Goal: Transaction & Acquisition: Purchase product/service

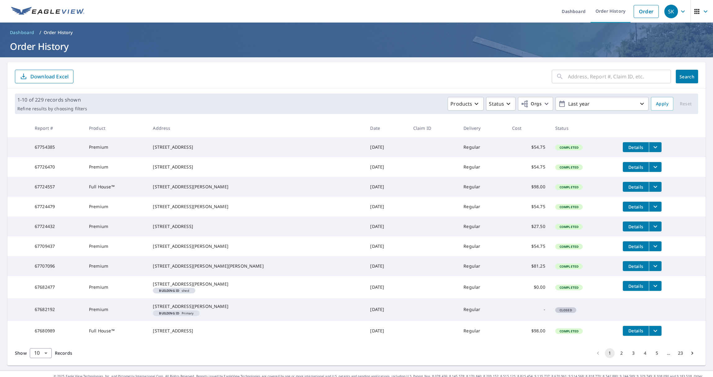
click at [581, 75] on input "text" at bounding box center [619, 76] width 103 height 17
drag, startPoint x: 646, startPoint y: 78, endPoint x: 560, endPoint y: 81, distance: 86.5
click at [560, 81] on div "[STREET_ADDRESS] ​" at bounding box center [611, 77] width 119 height 14
type input "[STREET_ADDRESS]"
click at [689, 81] on button "Search" at bounding box center [686, 77] width 22 height 14
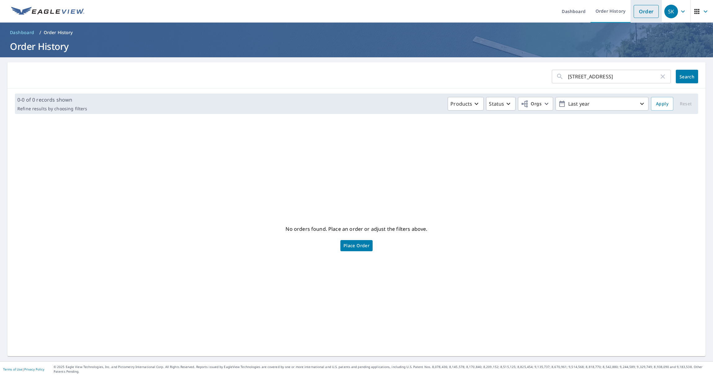
click at [646, 12] on link "Order" at bounding box center [645, 11] width 25 height 13
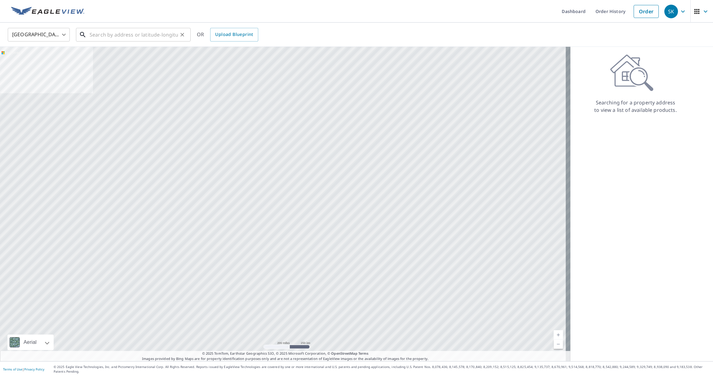
click at [142, 37] on input "text" at bounding box center [134, 34] width 88 height 17
paste input "[STREET_ADDRESS]"
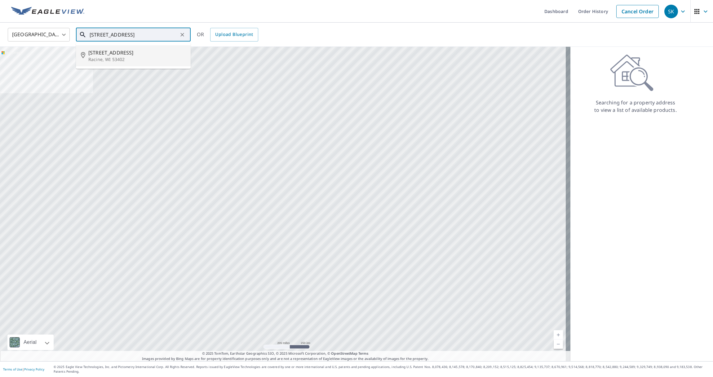
click at [141, 56] on p "Racine, WI 53402" at bounding box center [136, 59] width 97 height 6
type input "[STREET_ADDRESS]"
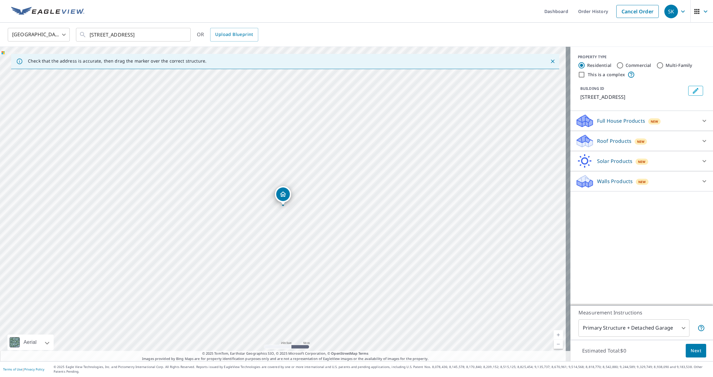
click at [650, 121] on span "New" at bounding box center [654, 121] width 8 height 5
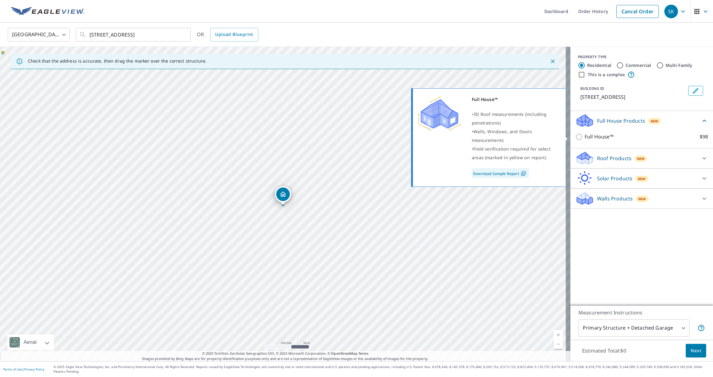
click at [576, 136] on input "Full House™ $98" at bounding box center [579, 136] width 9 height 7
checkbox input "true"
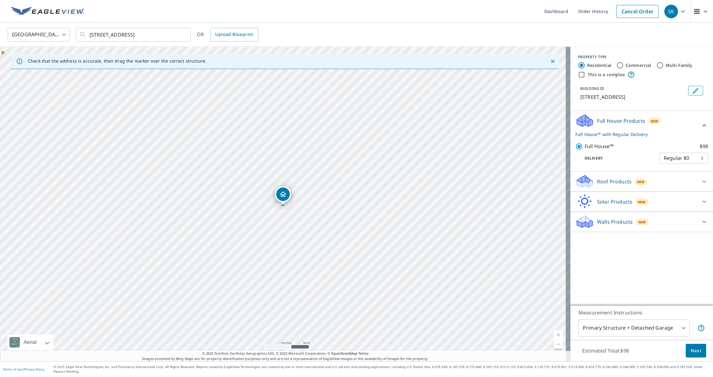
click at [690, 281] on div "PROPERTY TYPE Residential Commercial Multi-Family This is a complex BUILDING ID…" at bounding box center [641, 176] width 143 height 259
click at [690, 355] on span "Next" at bounding box center [695, 351] width 11 height 8
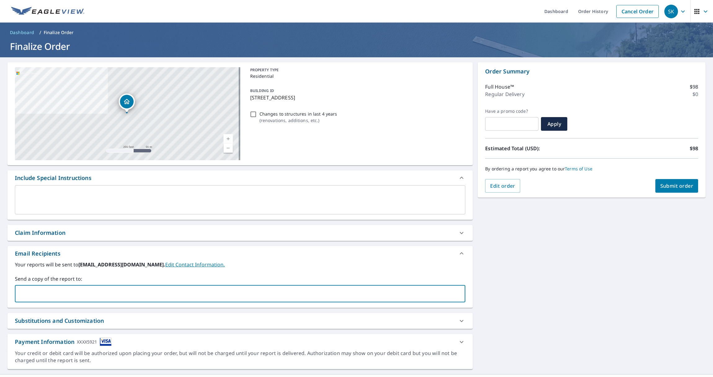
click at [60, 296] on input "text" at bounding box center [235, 294] width 435 height 12
type input "[EMAIL_ADDRESS][DOMAIN_NAME]"
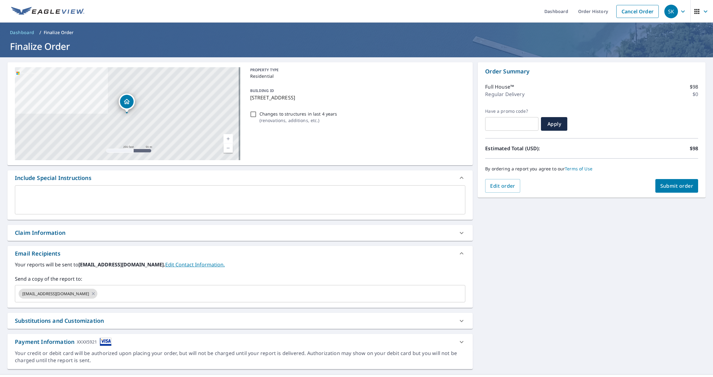
click at [566, 270] on div "[STREET_ADDRESS] A standard road map Aerial A detailed look from above Labels L…" at bounding box center [356, 215] width 713 height 317
click at [670, 182] on button "Submit order" at bounding box center [676, 186] width 43 height 14
checkbox input "true"
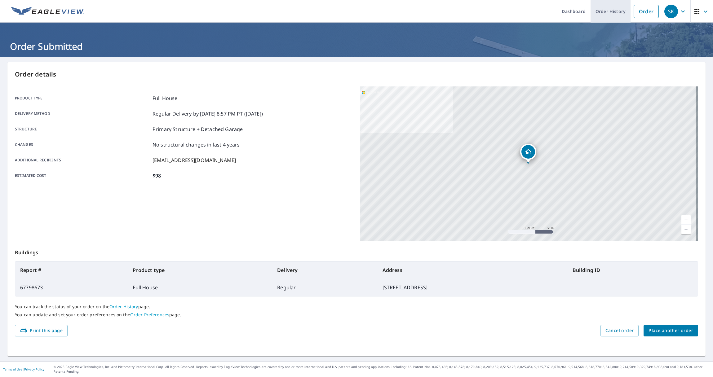
click at [609, 11] on link "Order History" at bounding box center [610, 11] width 40 height 23
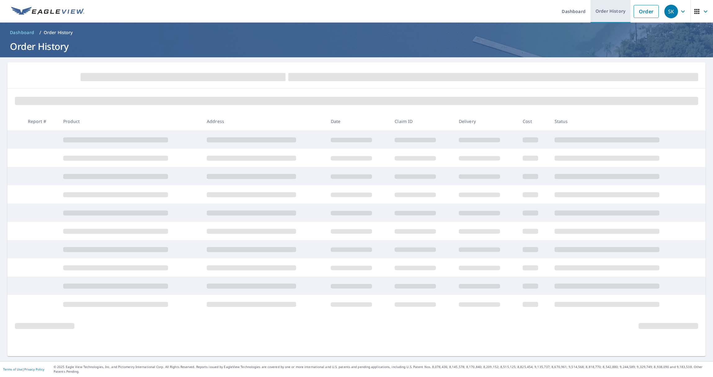
click at [603, 14] on link "Order History" at bounding box center [610, 11] width 40 height 23
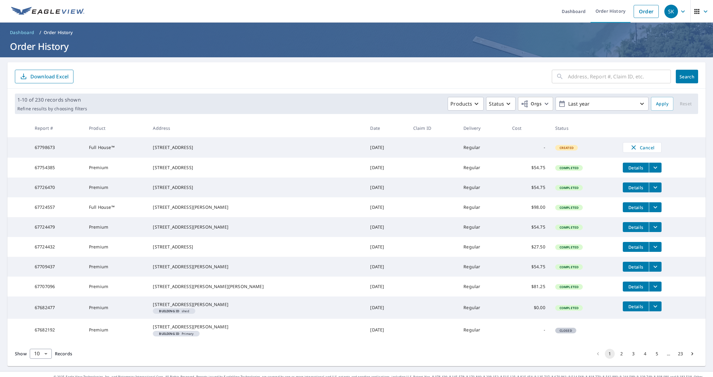
click at [612, 75] on input "text" at bounding box center [619, 76] width 103 height 17
drag, startPoint x: 650, startPoint y: 78, endPoint x: 543, endPoint y: 79, distance: 106.3
click at [543, 79] on form "[STREET_ADDRESS][PERSON_NAME] ​ Search Download Excel" at bounding box center [356, 77] width 683 height 14
type input "[STREET_ADDRESS][PERSON_NAME]"
click at [689, 74] on span "Search" at bounding box center [686, 77] width 12 height 6
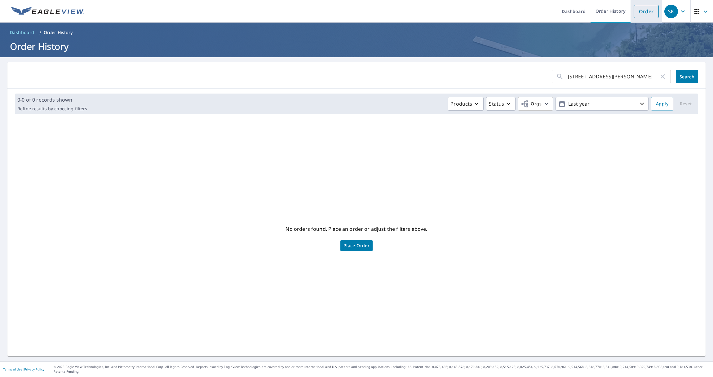
click at [645, 16] on link "Order" at bounding box center [645, 11] width 25 height 13
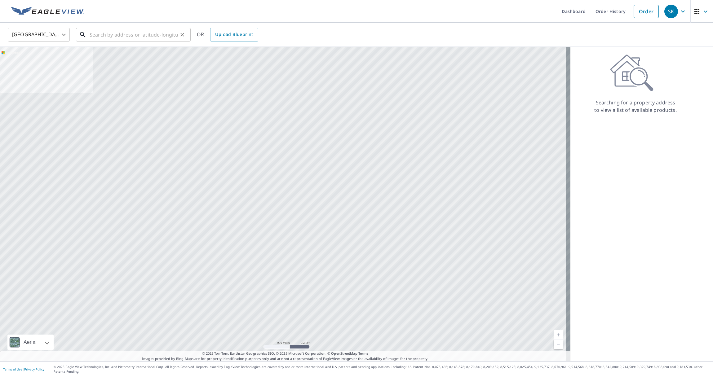
click at [136, 32] on input "text" at bounding box center [134, 34] width 88 height 17
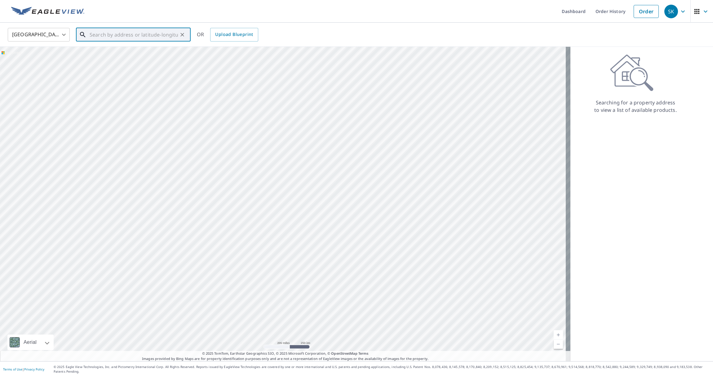
paste input "[STREET_ADDRESS][PERSON_NAME]"
click at [136, 56] on p "Racine, WI 53405" at bounding box center [136, 59] width 97 height 6
type input "[STREET_ADDRESS][PERSON_NAME]"
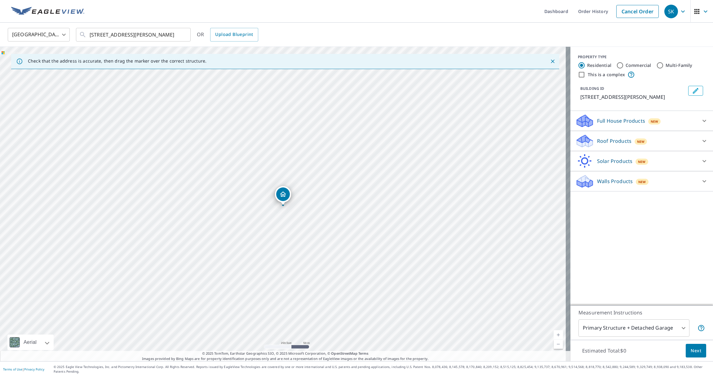
click at [615, 138] on p "Roof Products" at bounding box center [614, 140] width 34 height 7
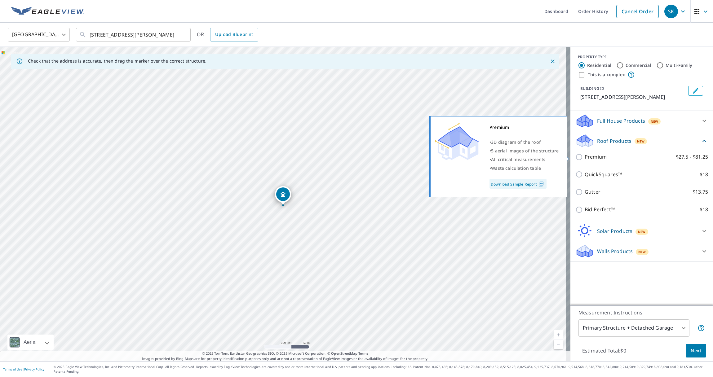
click at [575, 156] on input "Premium $27.5 - $81.25" at bounding box center [579, 156] width 9 height 7
checkbox input "true"
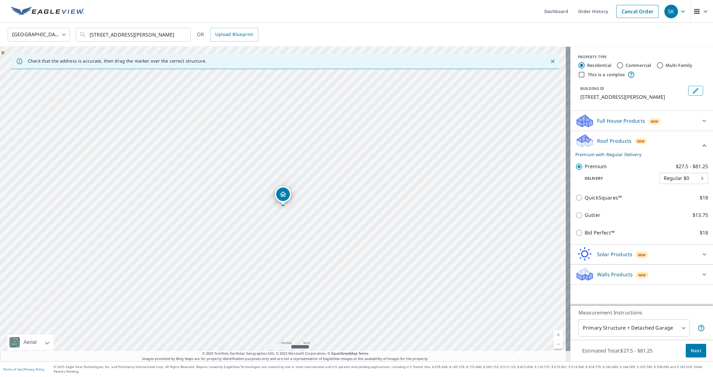
click at [694, 355] on span "Next" at bounding box center [695, 351] width 11 height 8
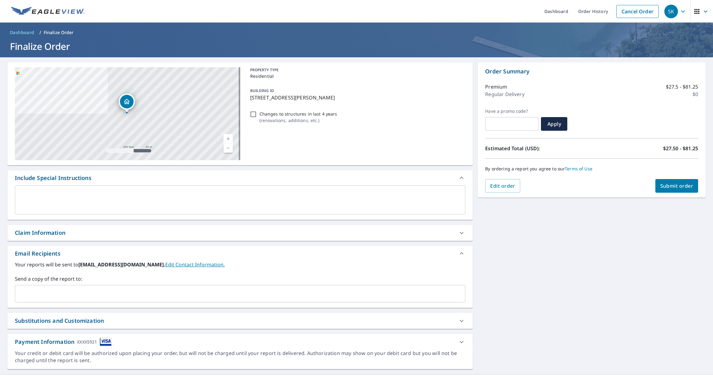
click at [47, 292] on input "text" at bounding box center [235, 294] width 435 height 12
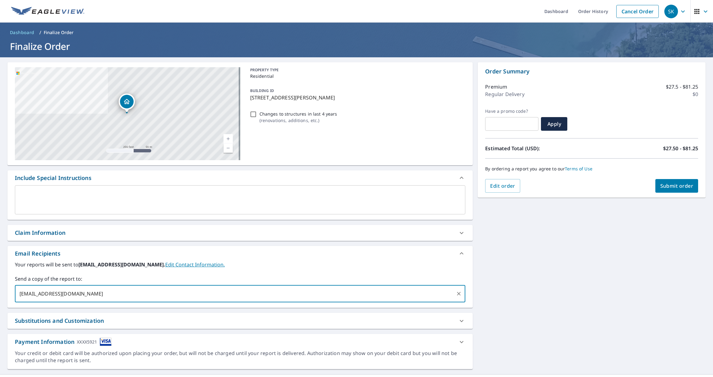
type input "[EMAIL_ADDRESS][DOMAIN_NAME]"
click at [537, 286] on div "[STREET_ADDRESS][PERSON_NAME] Aerial Road A standard road map Aerial A detailed…" at bounding box center [356, 215] width 713 height 317
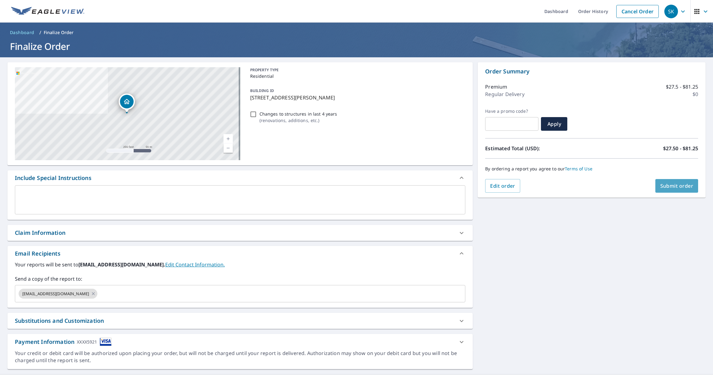
click at [661, 187] on span "Submit order" at bounding box center [676, 185] width 33 height 7
checkbox input "true"
